Goal: Browse casually

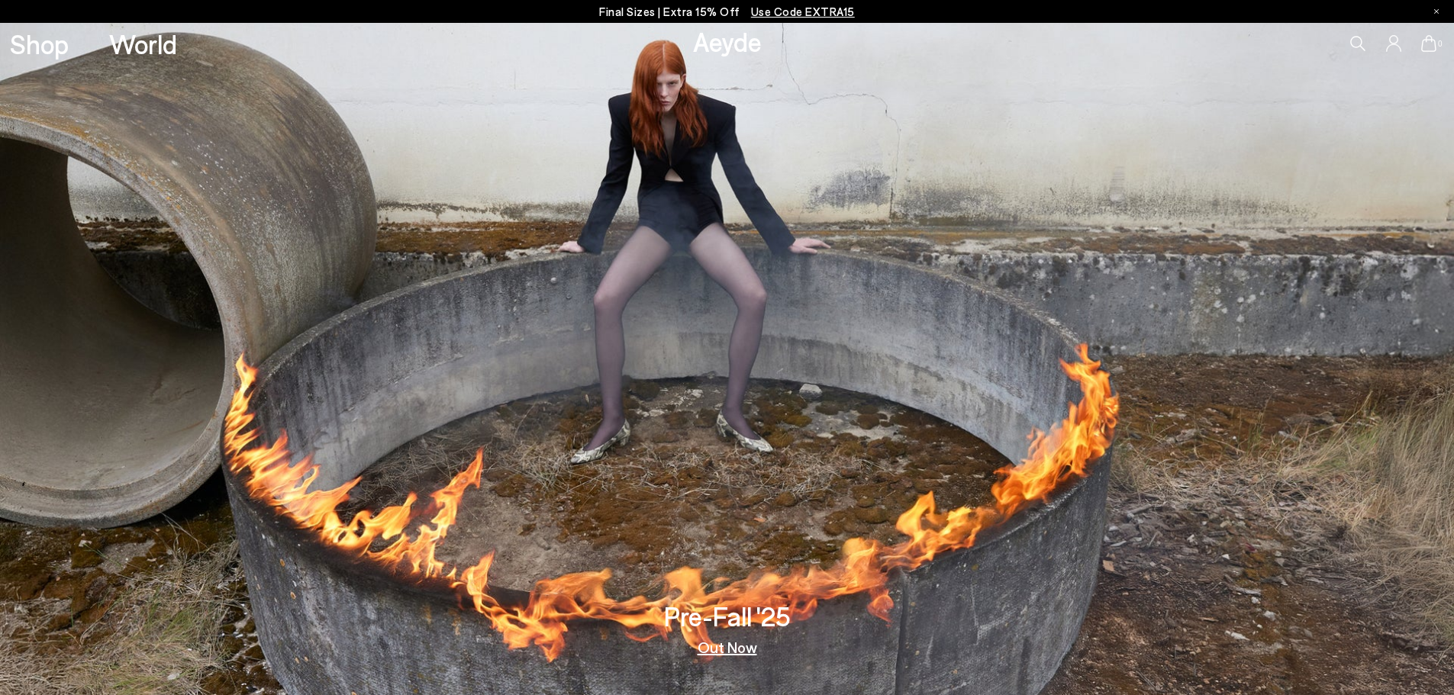
click at [723, 647] on link "Out Now" at bounding box center [728, 647] width 60 height 15
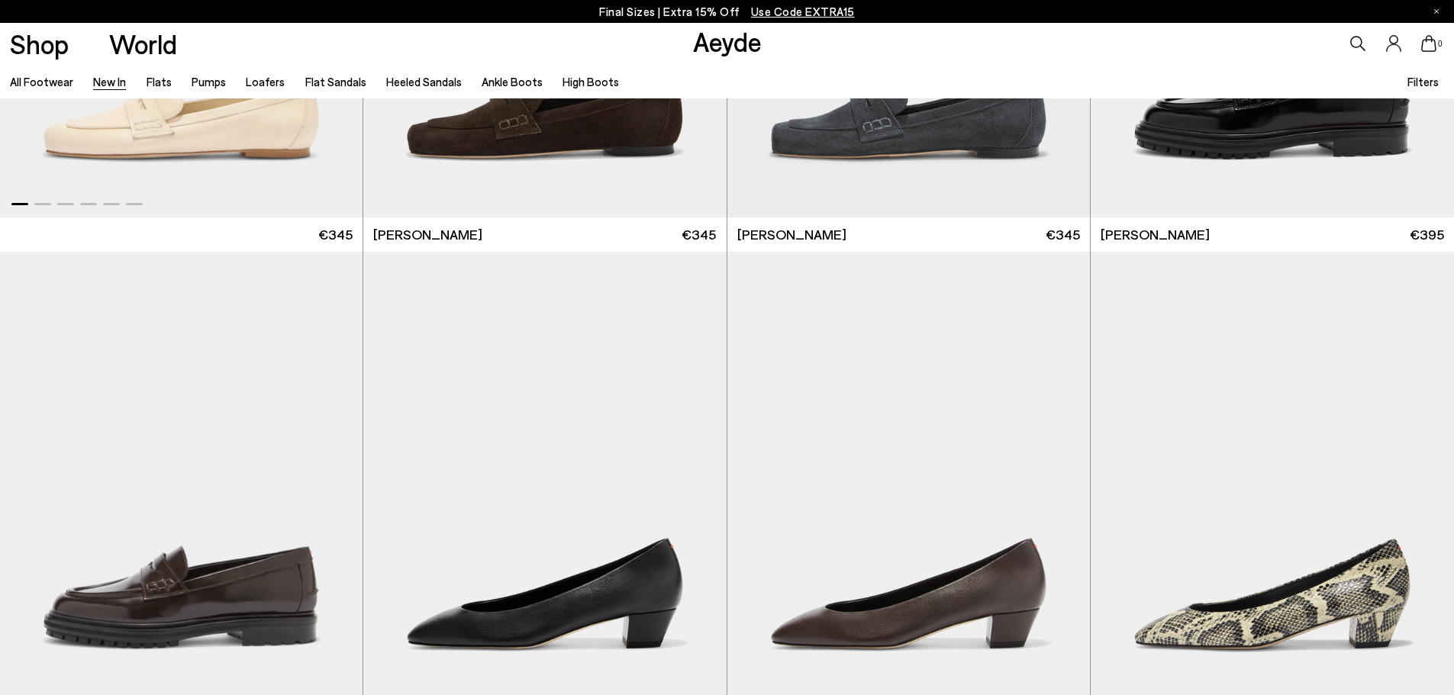
scroll to position [1603, 0]
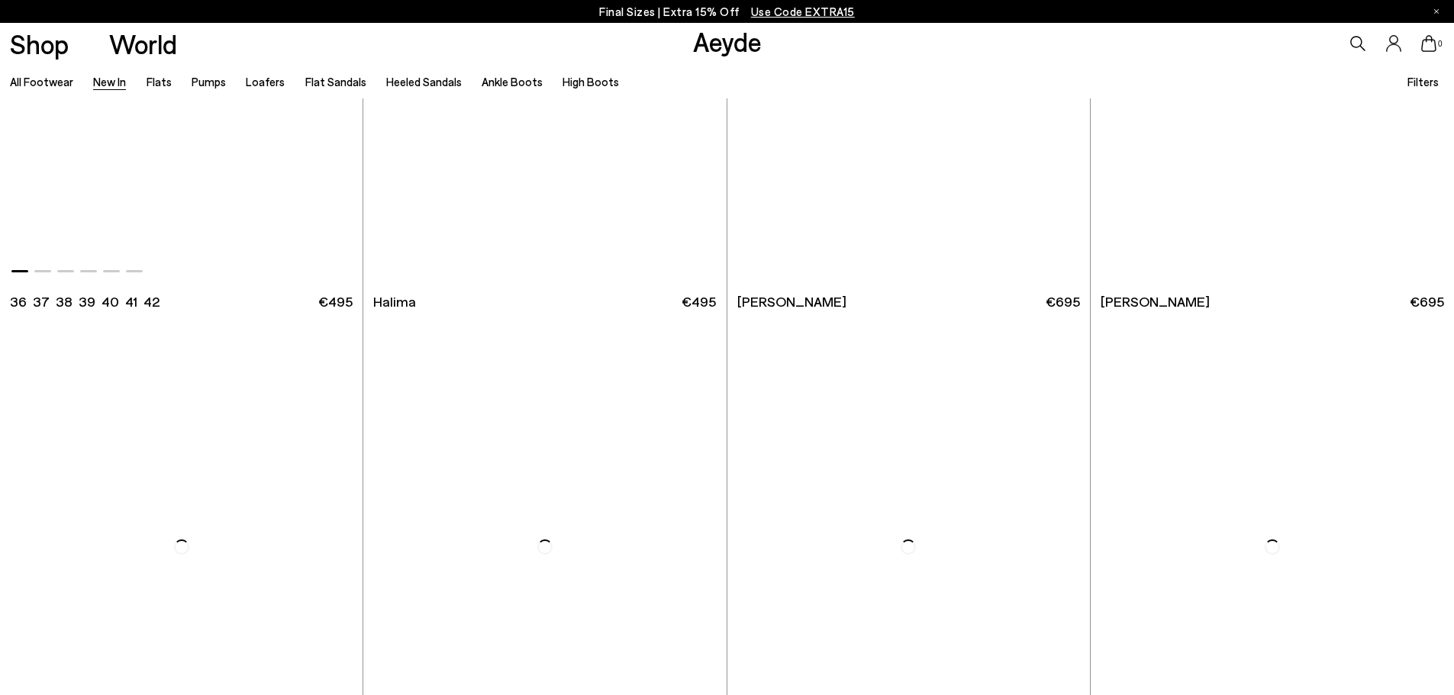
scroll to position [6794, 0]
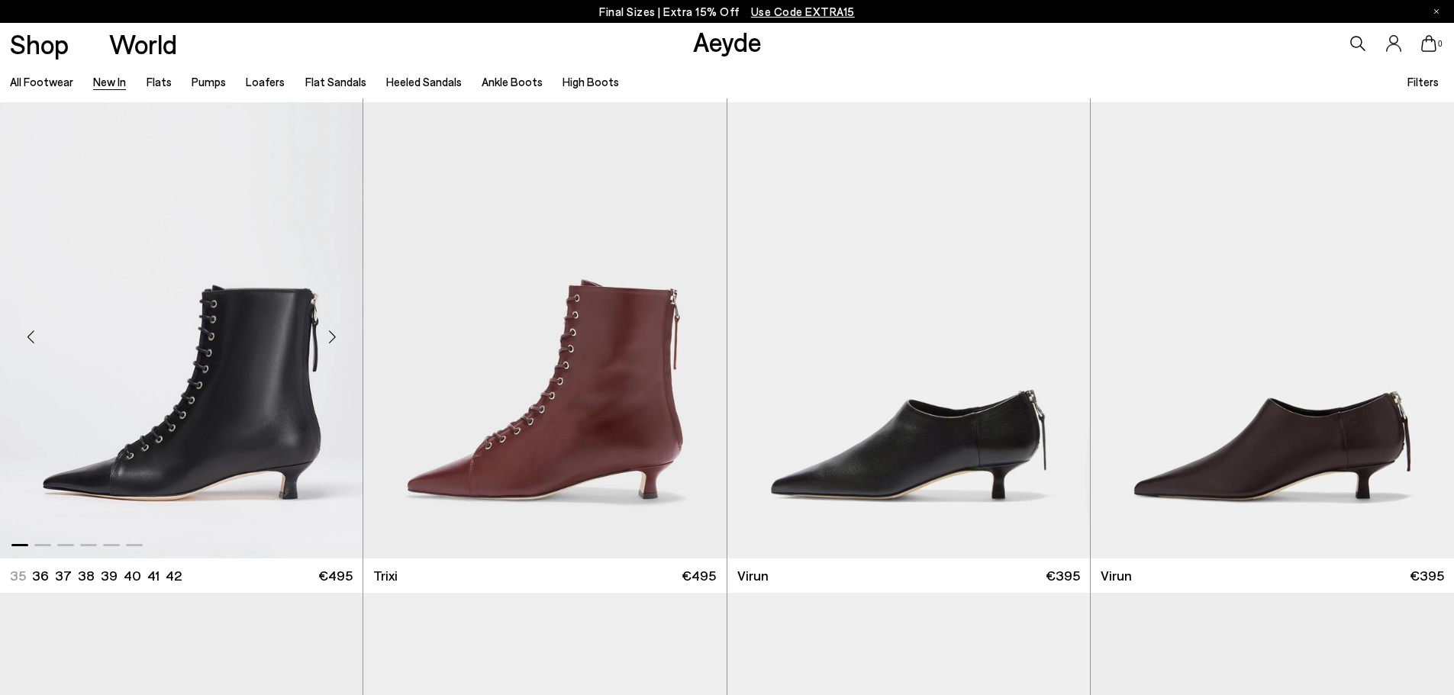
scroll to position [6947, 0]
